Goal: Check status: Check status

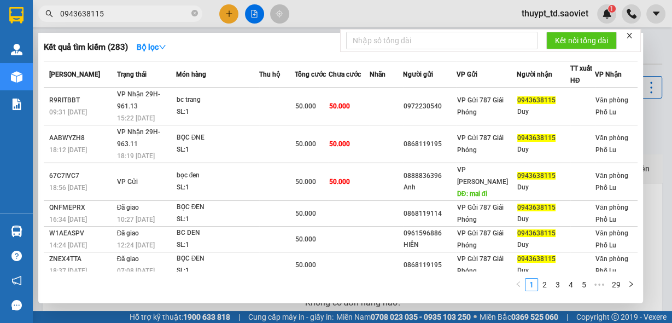
drag, startPoint x: 0, startPoint y: 0, endPoint x: 171, endPoint y: 14, distance: 171.3
click at [193, 14] on icon "close-circle" at bounding box center [195, 13] width 7 height 7
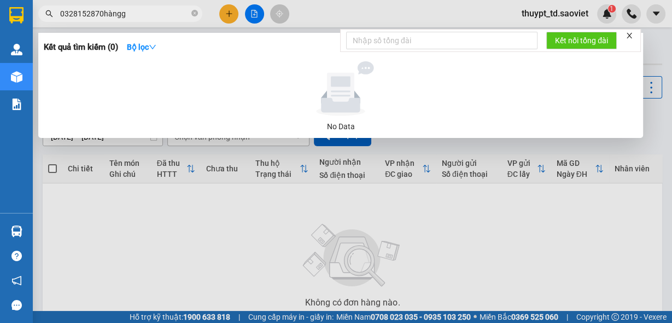
click at [136, 18] on input "0328152870hàngg" at bounding box center [124, 14] width 129 height 12
paste input "976847114"
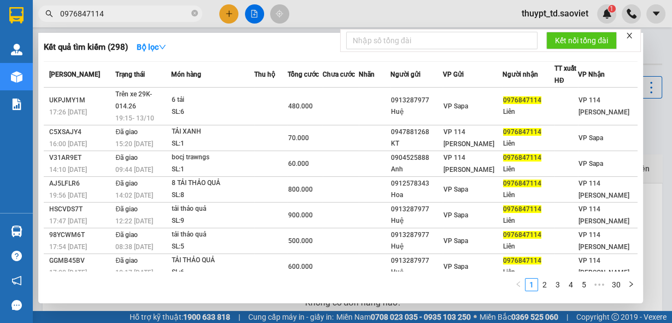
type input "0976847114"
click at [123, 34] on div "Kết quả tìm kiếm ( 298 ) Bộ lọc Mã ĐH Trạng thái Món hàng Thu hộ Tổng cước Chưa…" at bounding box center [340, 168] width 605 height 270
click at [109, 20] on span "0976847114" at bounding box center [120, 13] width 164 height 16
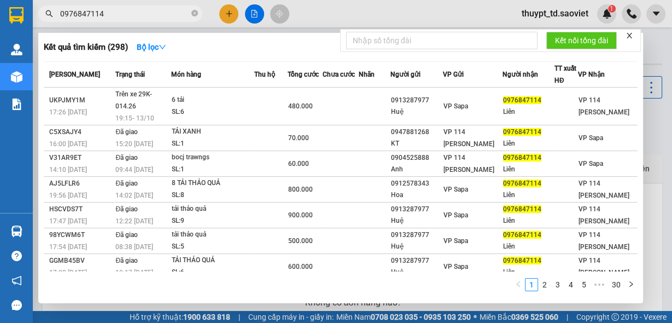
drag, startPoint x: 109, startPoint y: 20, endPoint x: 112, endPoint y: 15, distance: 5.6
click at [112, 15] on input "0976847114" at bounding box center [124, 14] width 129 height 12
